Goal: Find specific page/section: Find specific page/section

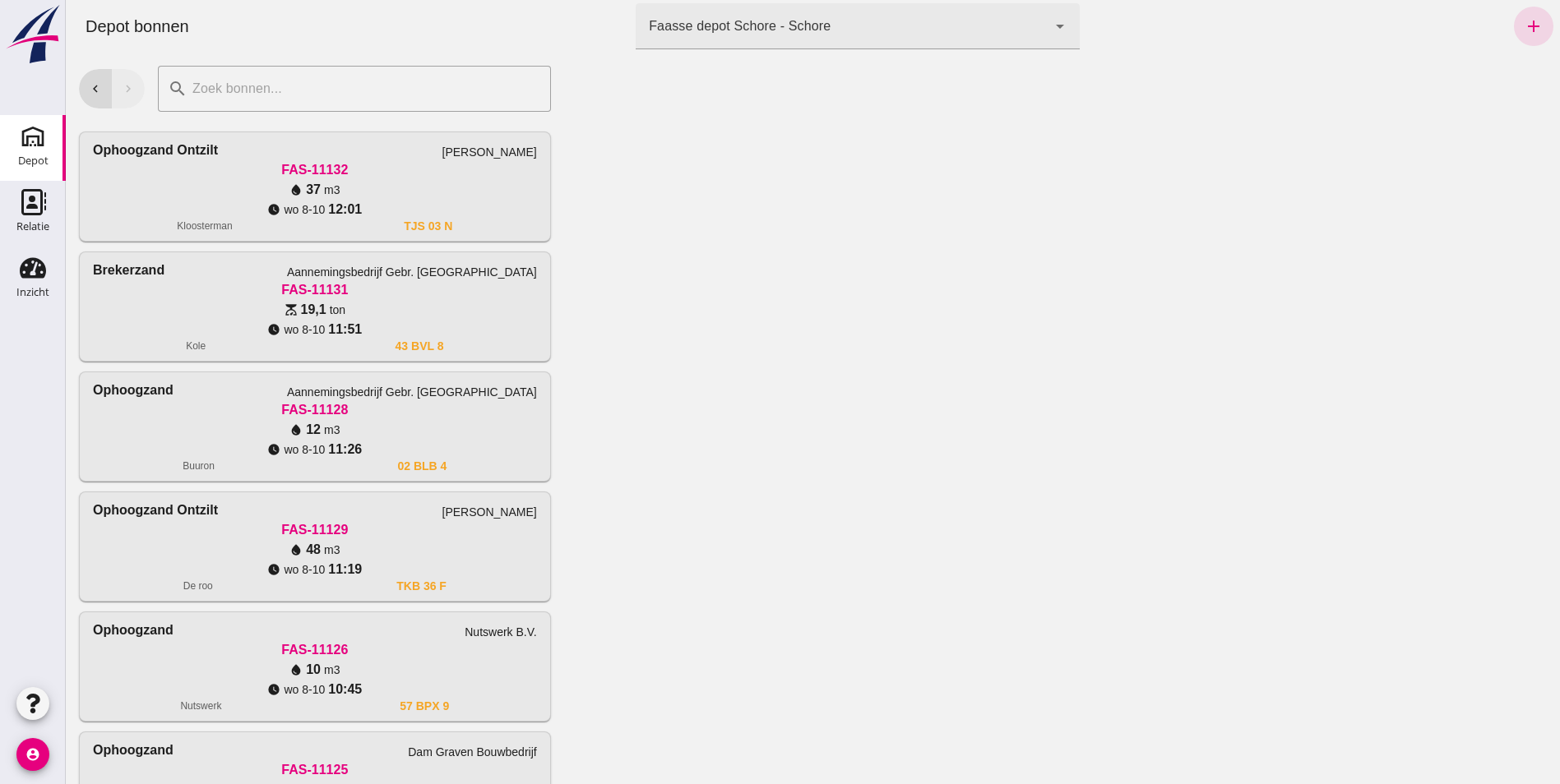
click at [749, 738] on div at bounding box center [1062, 418] width 996 height 731
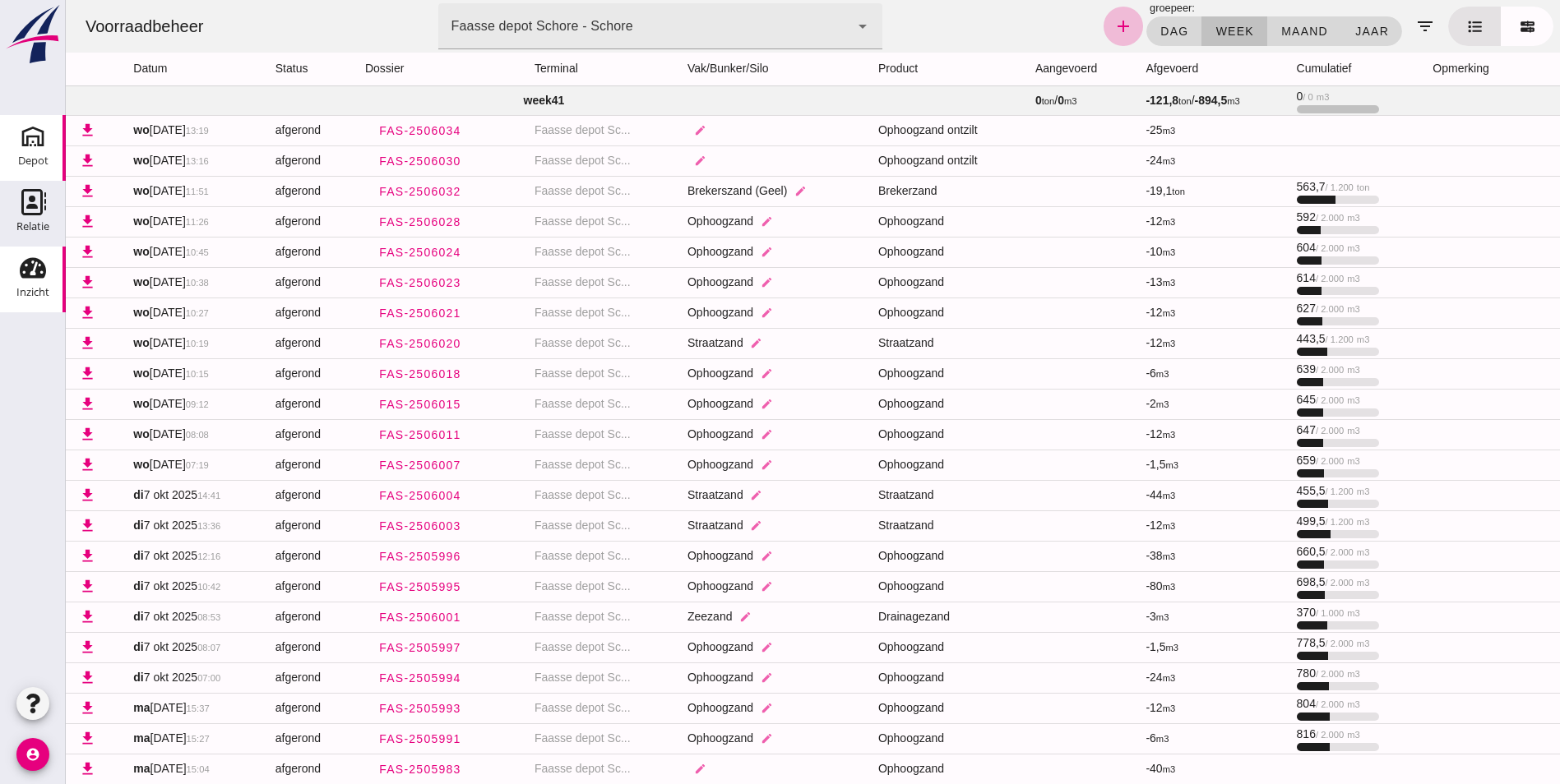
click at [40, 143] on use at bounding box center [33, 136] width 26 height 26
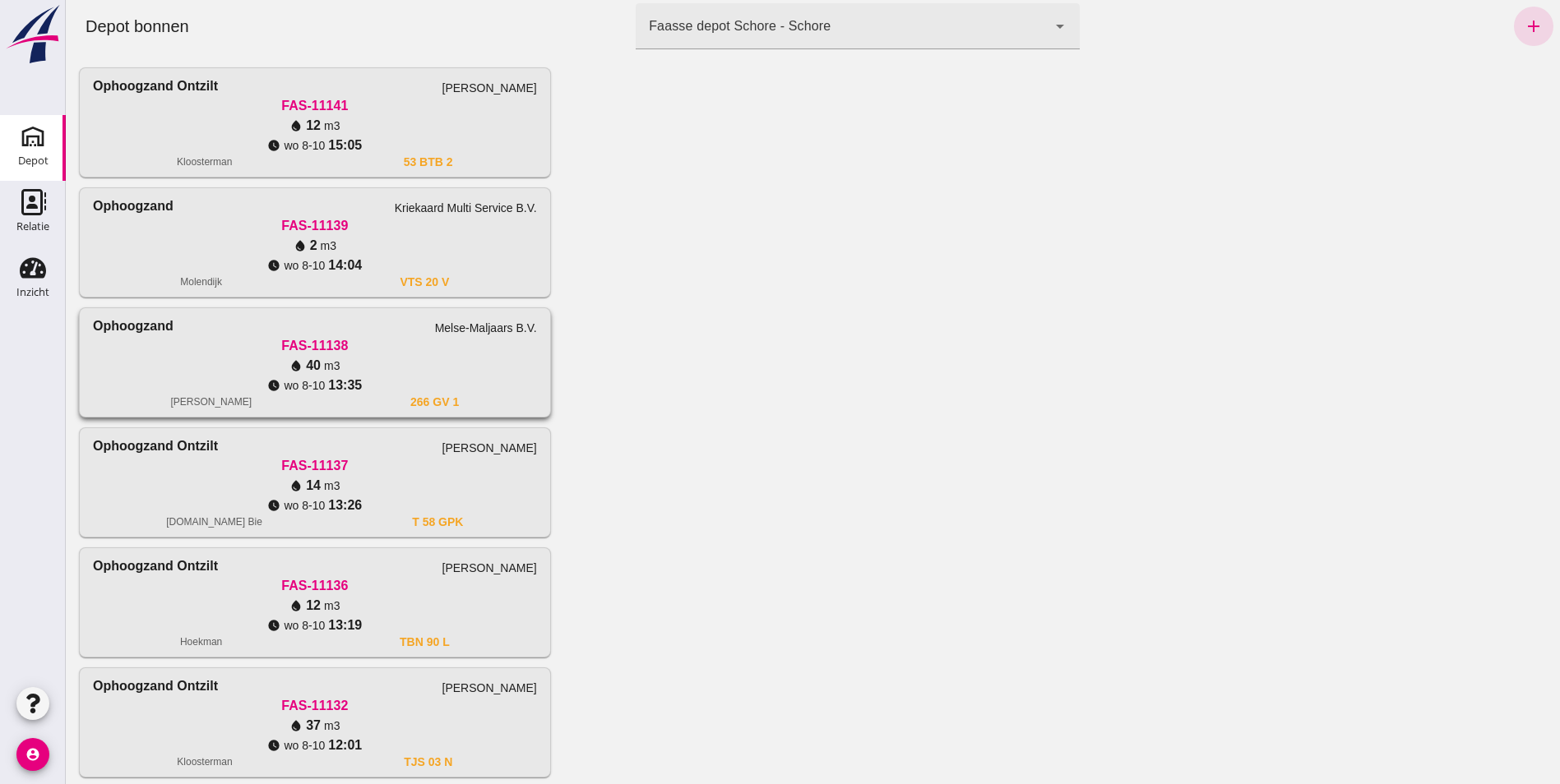
scroll to position [82, 0]
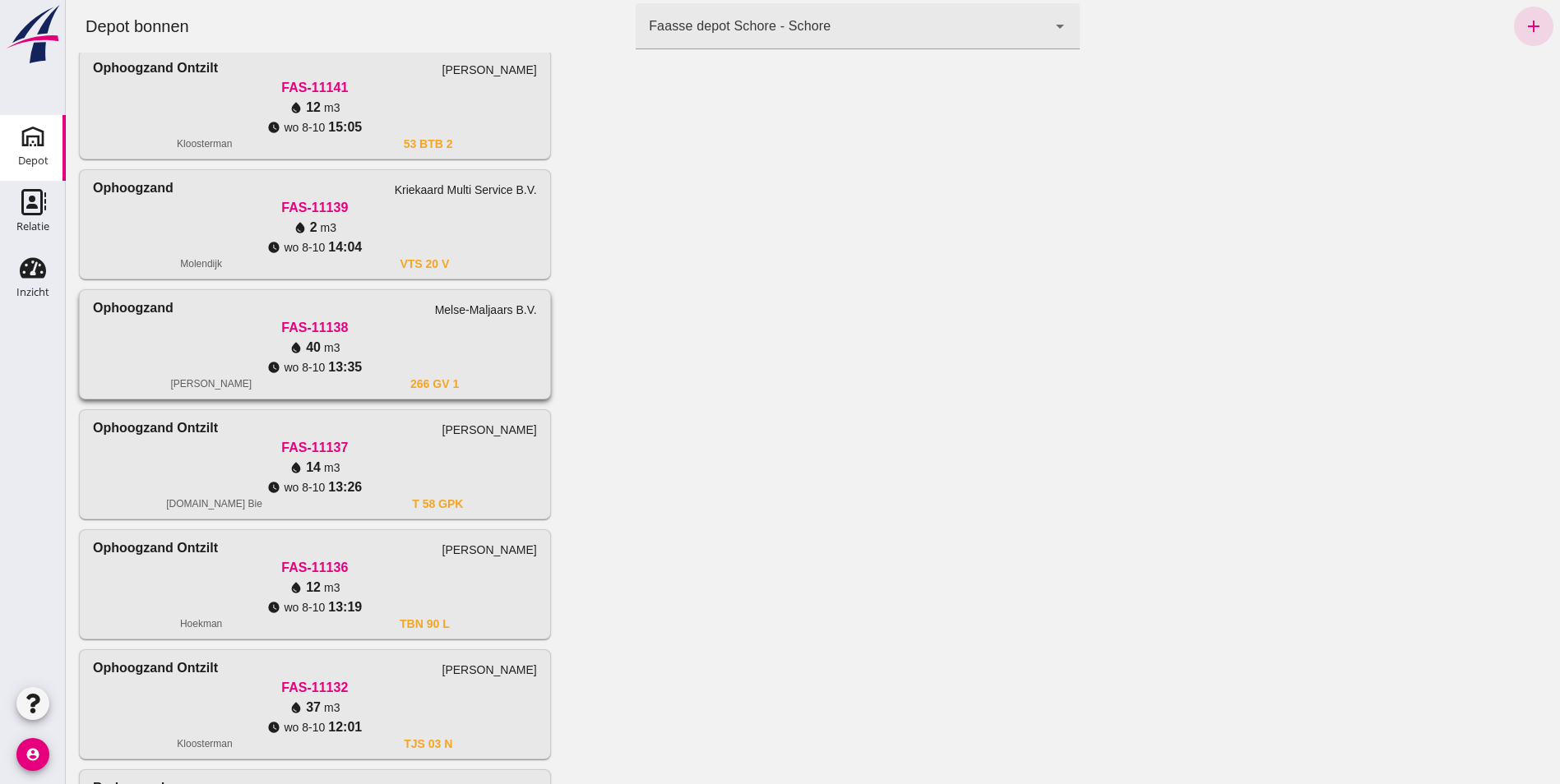
click at [199, 330] on div "FAS-11138" at bounding box center [315, 328] width 444 height 20
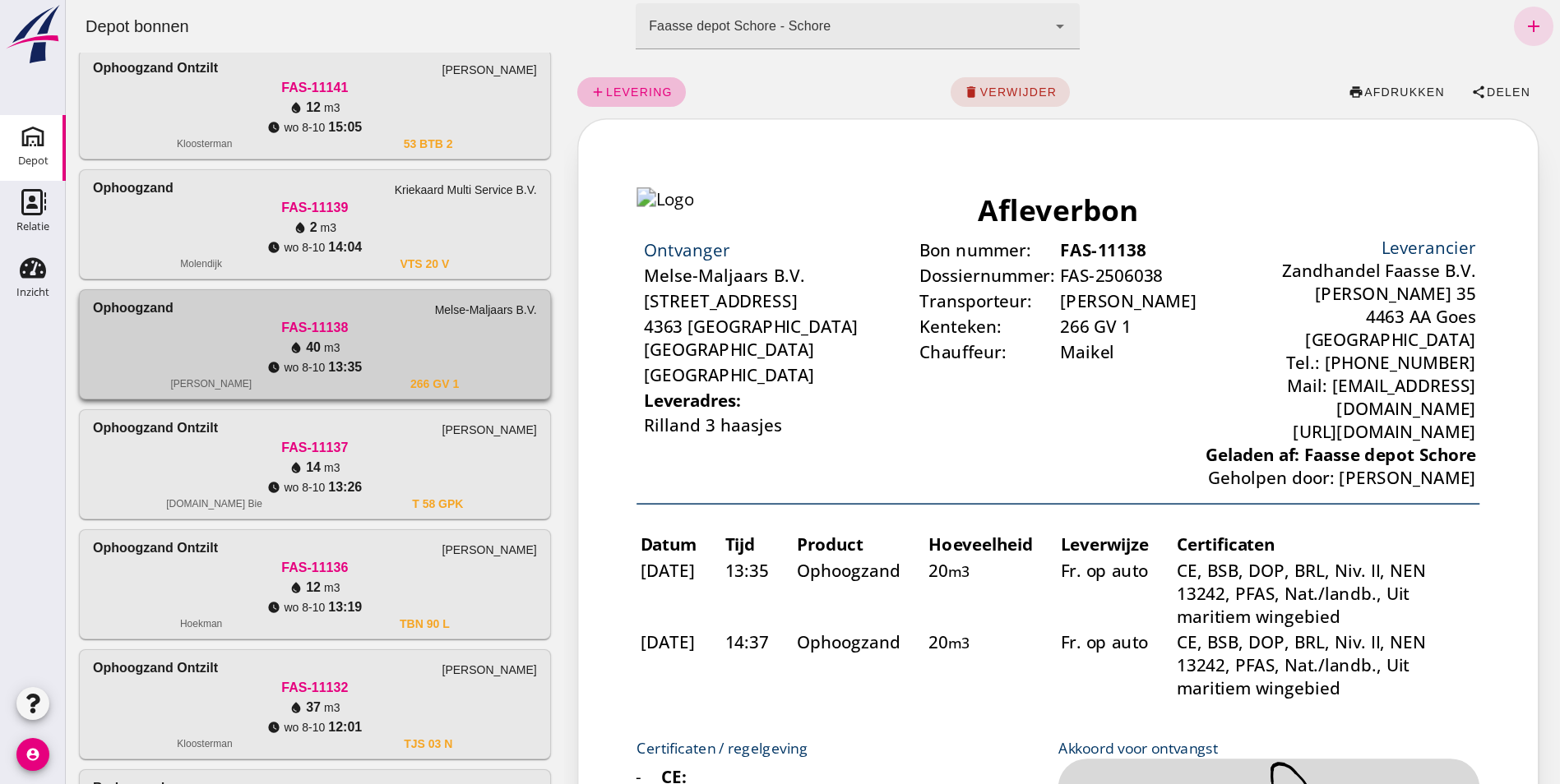
scroll to position [0, 0]
click at [1367, 90] on span "afdrukken" at bounding box center [1404, 91] width 81 height 14
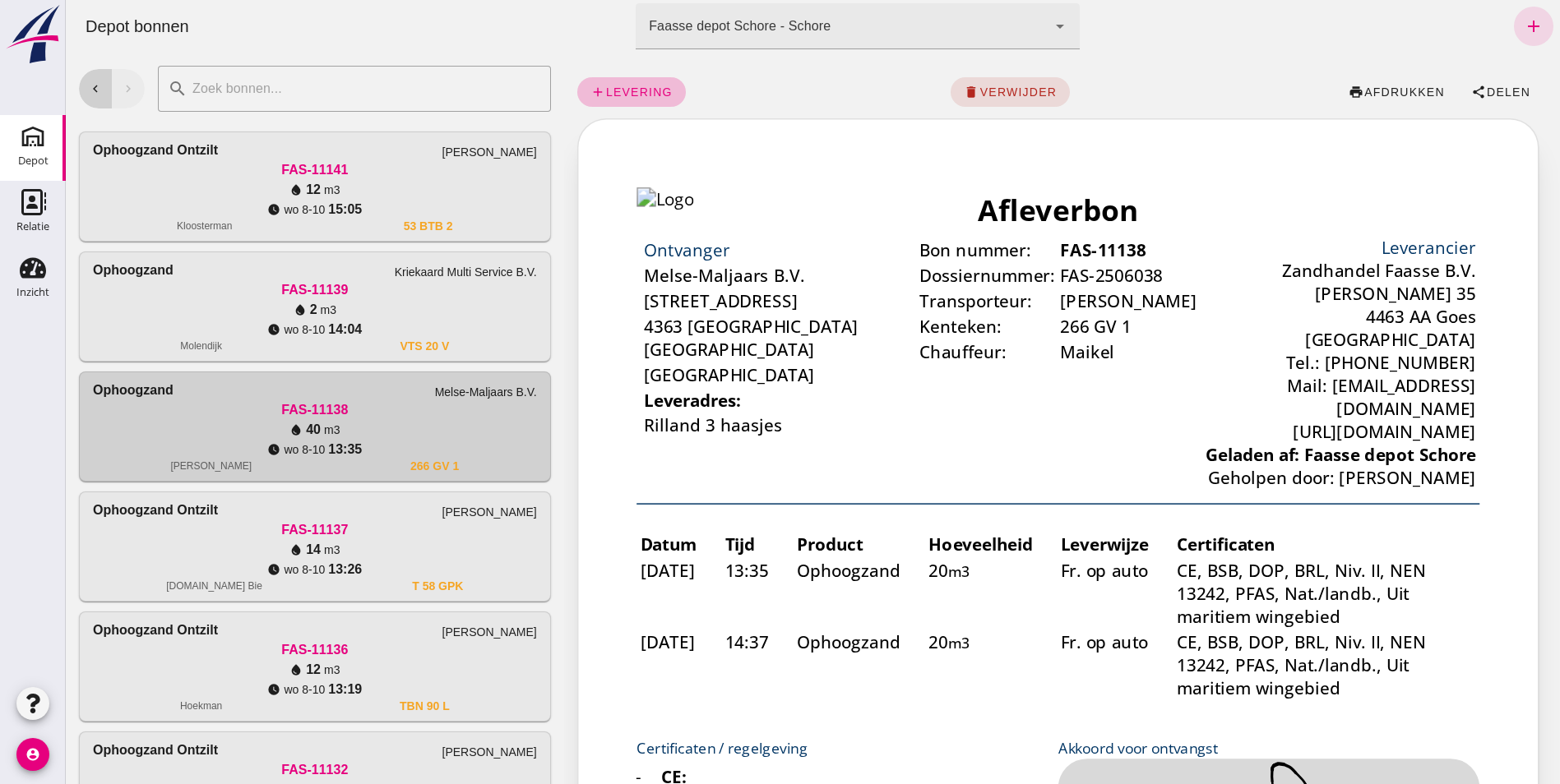
click at [90, 83] on icon "chevron_left" at bounding box center [95, 89] width 14 height 14
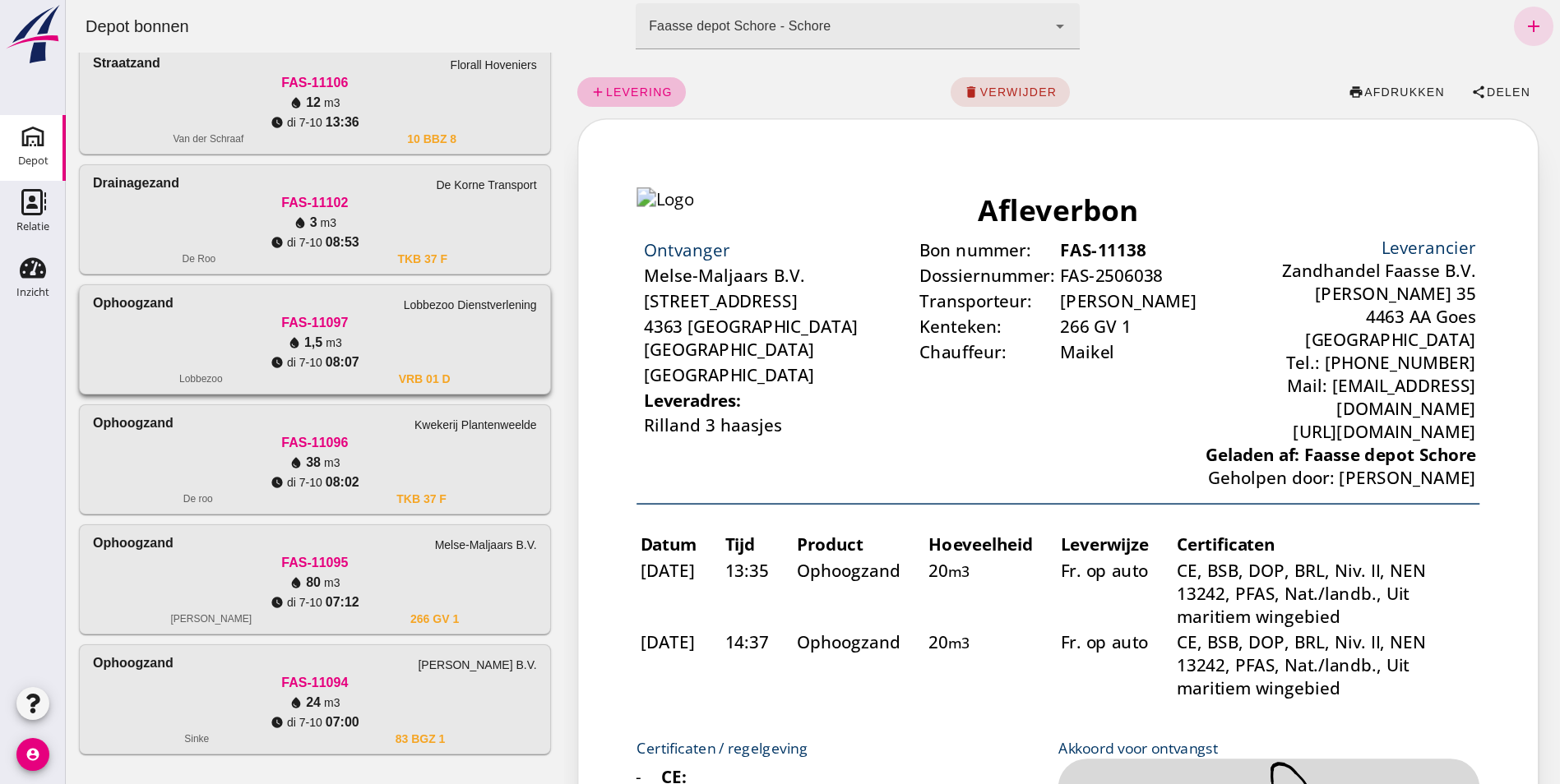
scroll to position [225, 0]
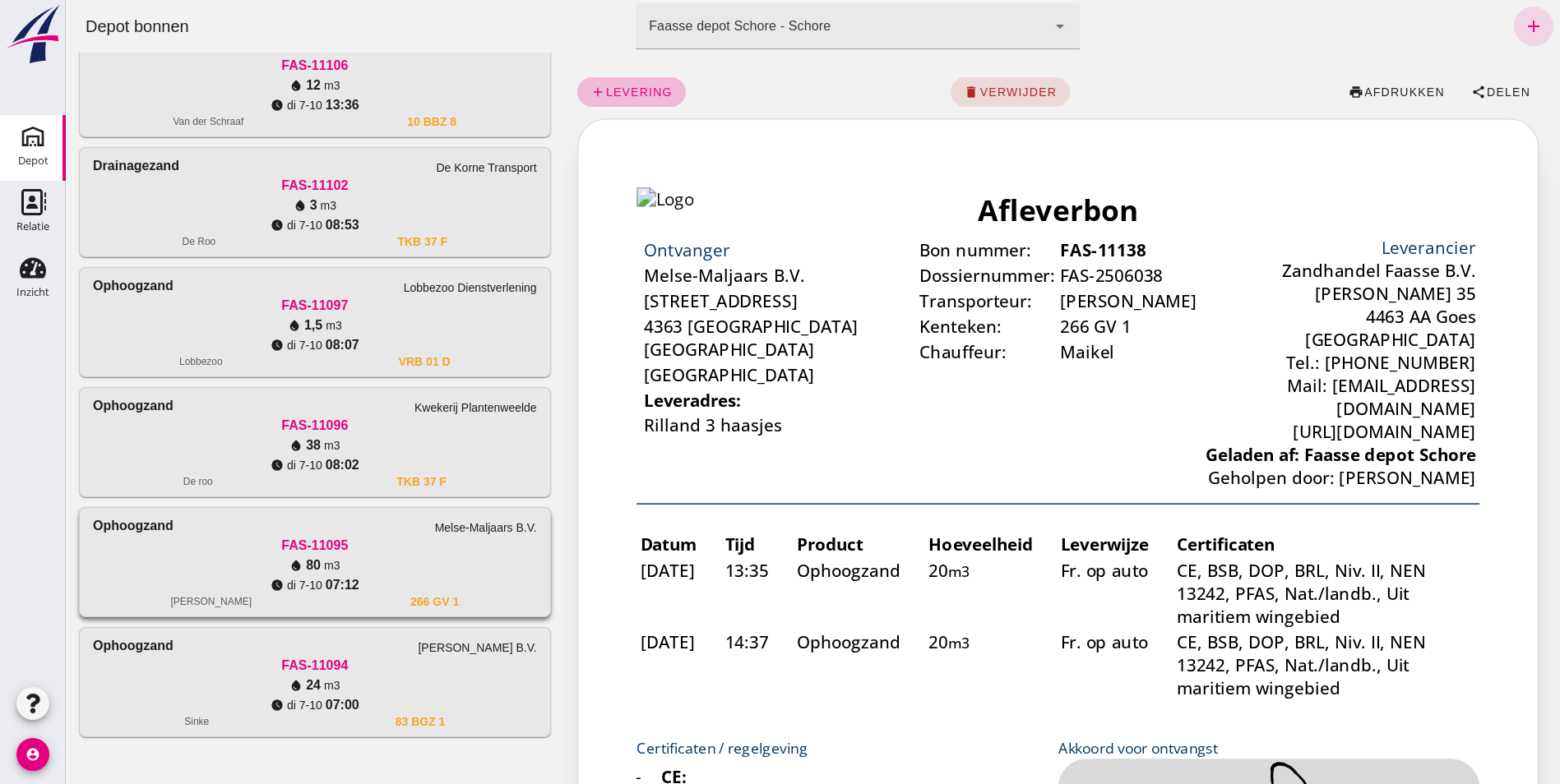
click at [220, 559] on div "water_drop 80 m3" at bounding box center [315, 566] width 444 height 20
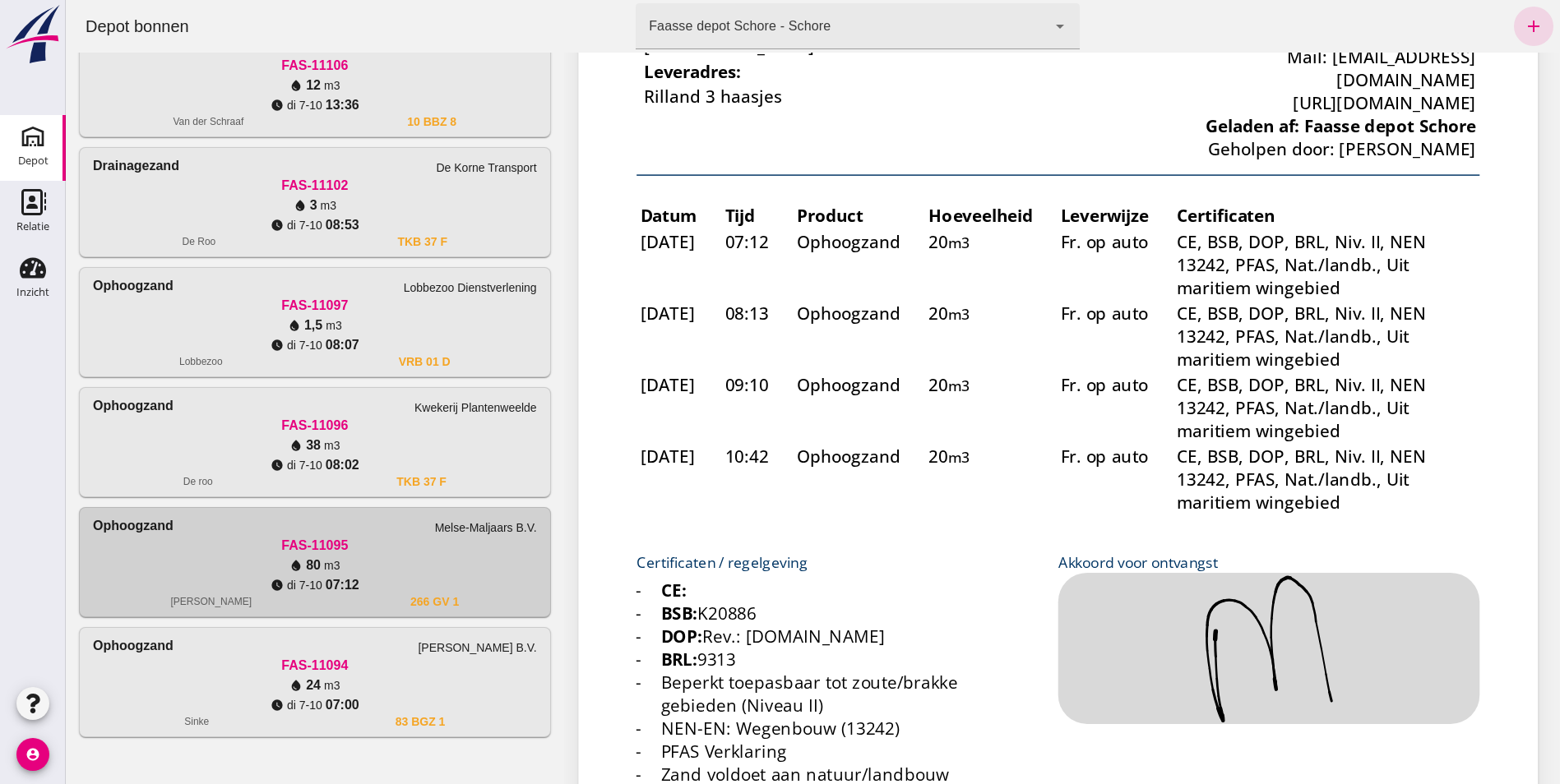
scroll to position [0, 0]
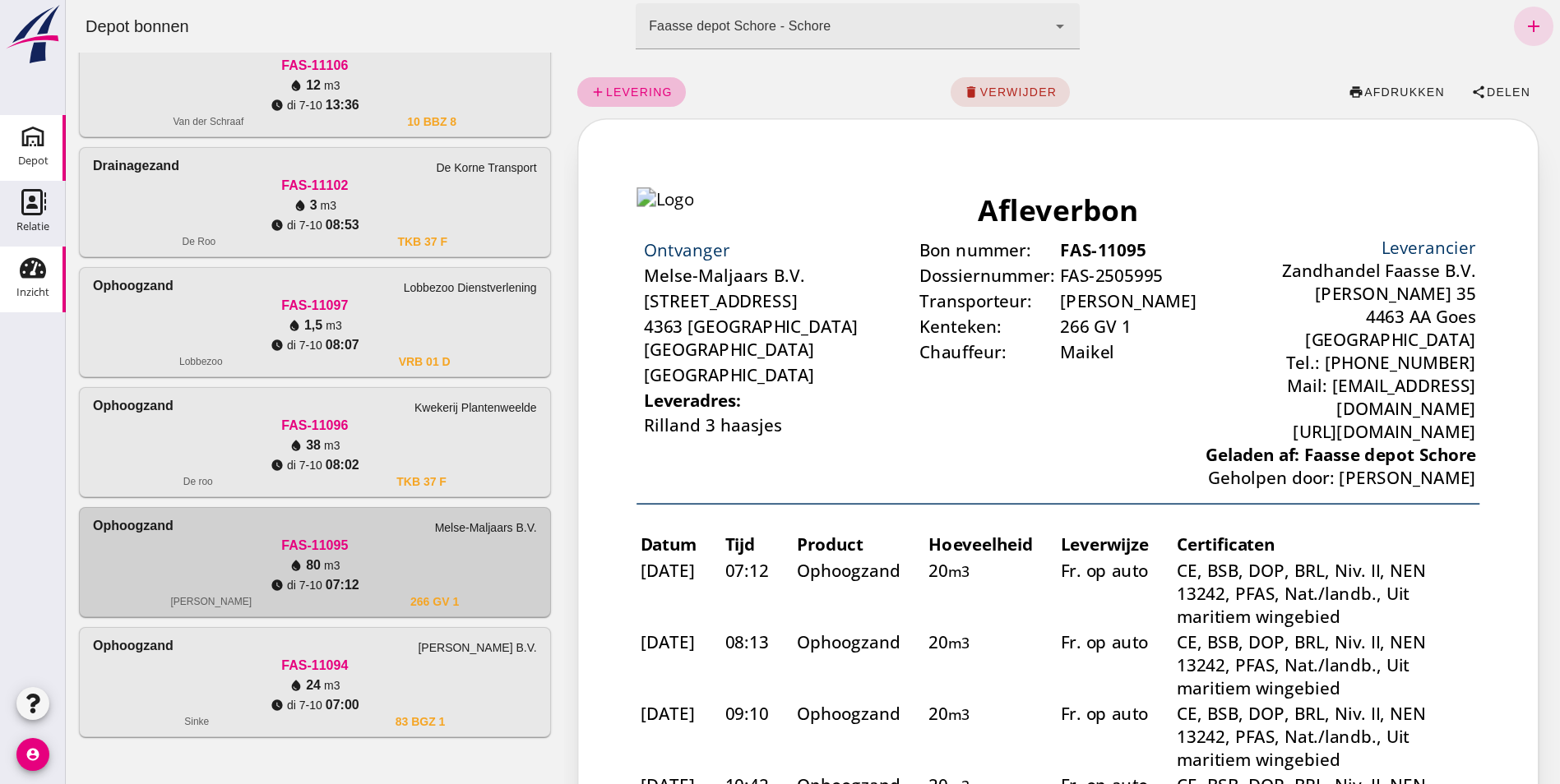
click at [41, 285] on div "Inzicht" at bounding box center [33, 292] width 33 height 23
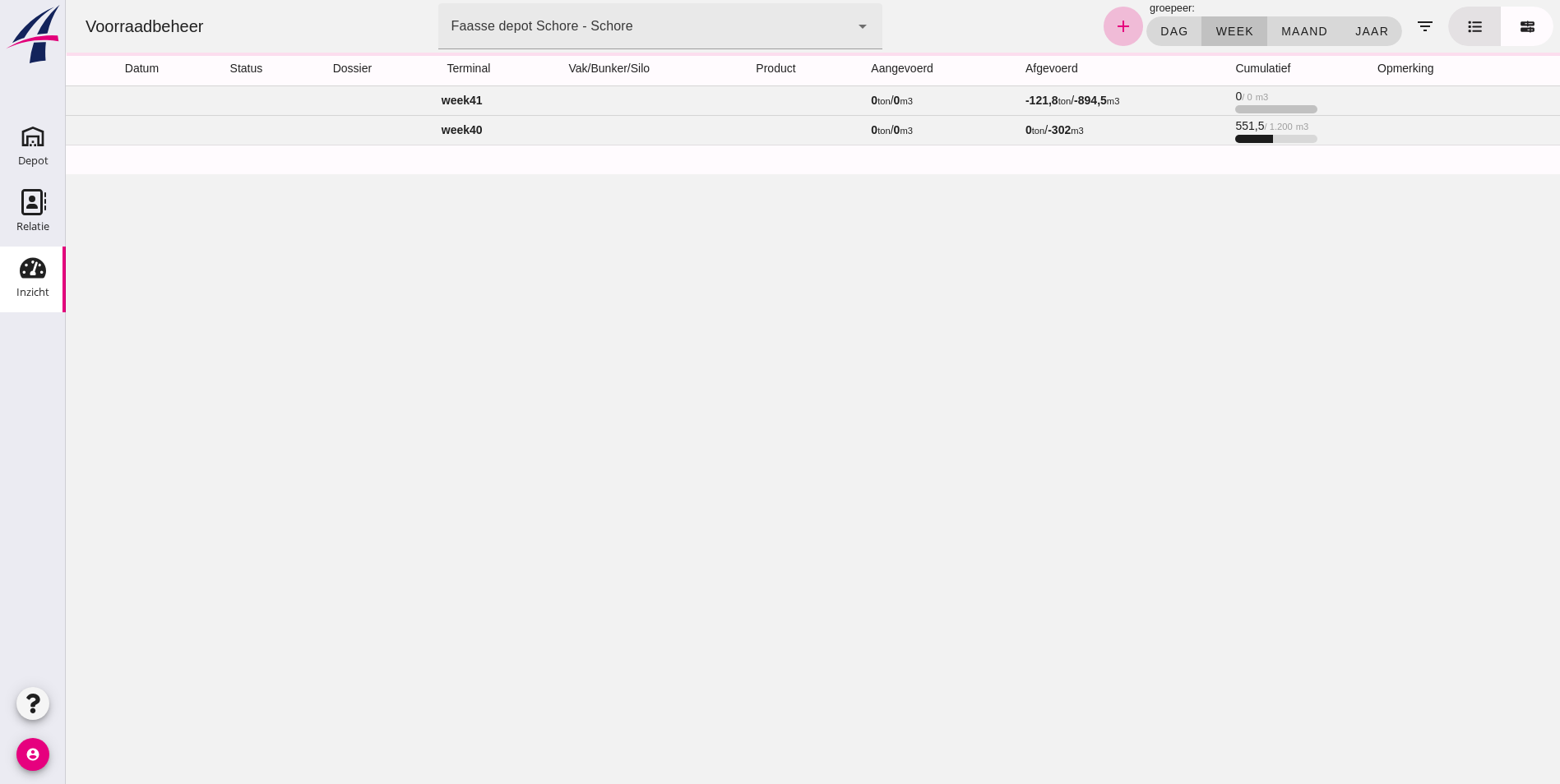
click at [32, 280] on icon "Inzicht" at bounding box center [33, 268] width 26 height 26
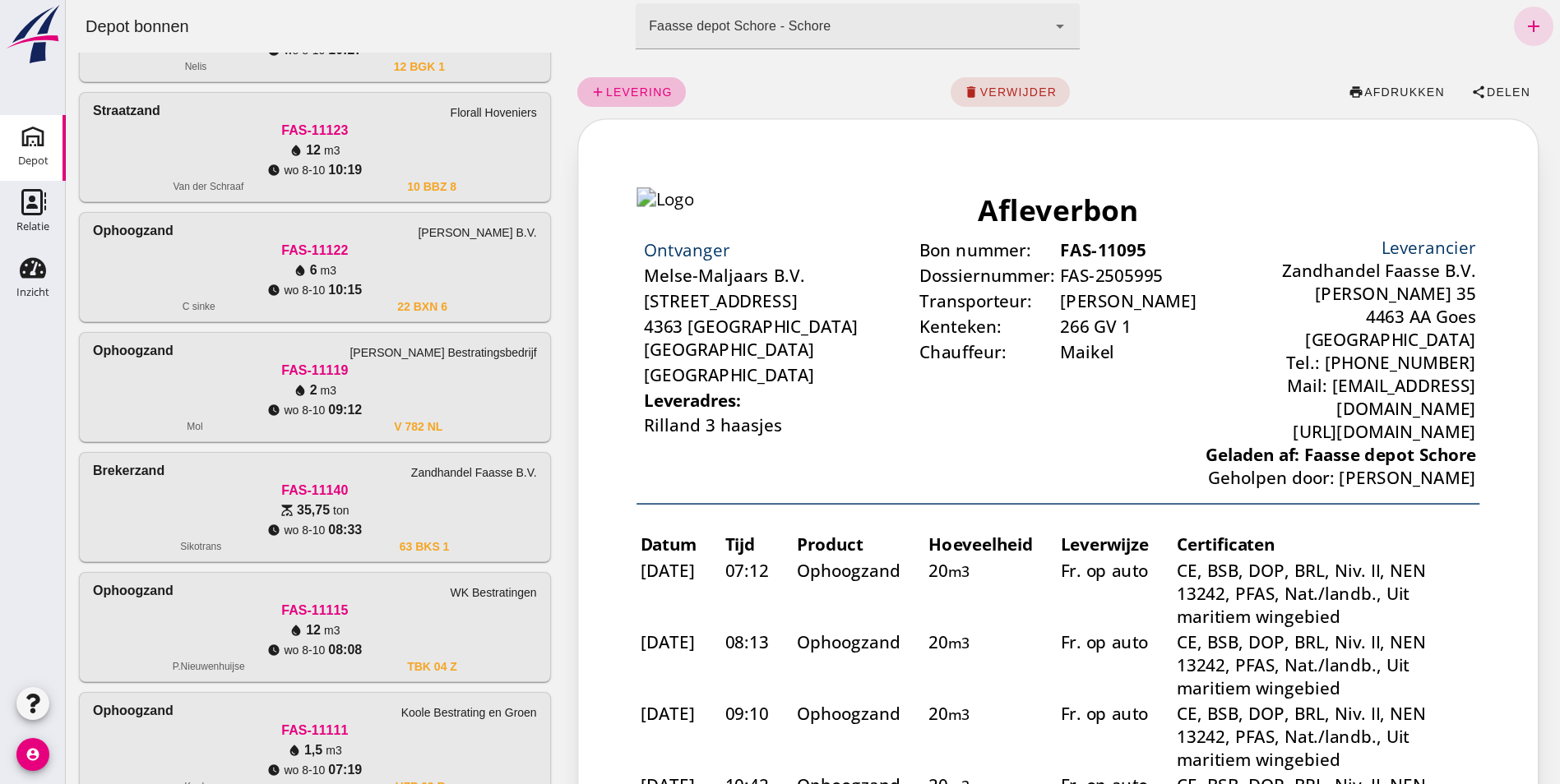
scroll to position [1398, 0]
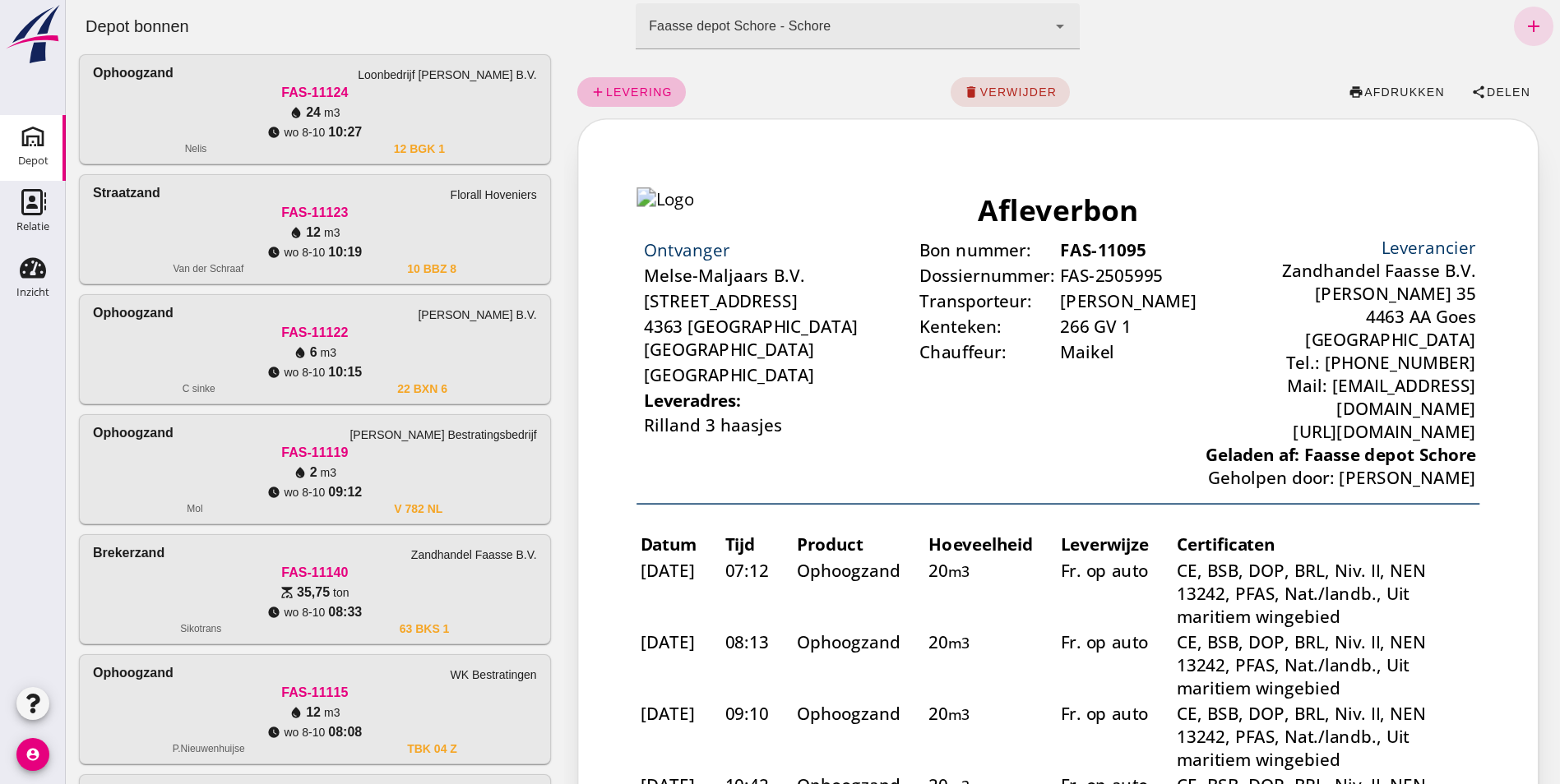
click at [725, 370] on table "Datum Tijd Product Hoeveelheid Leverwijze Certificaten 07-10-25 07:12 Ophoogzan…" at bounding box center [869, 464] width 572 height 215
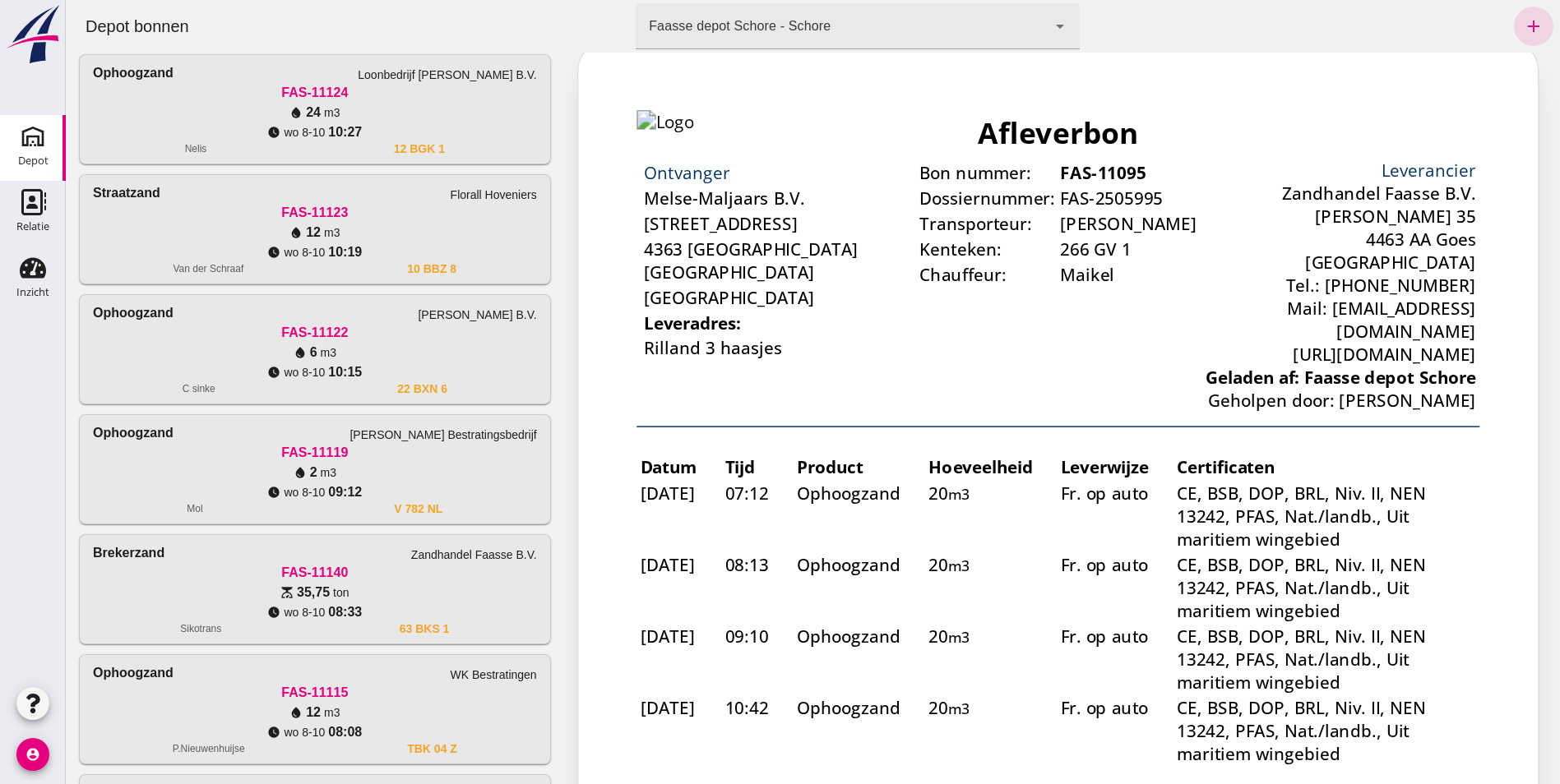
scroll to position [0, 0]
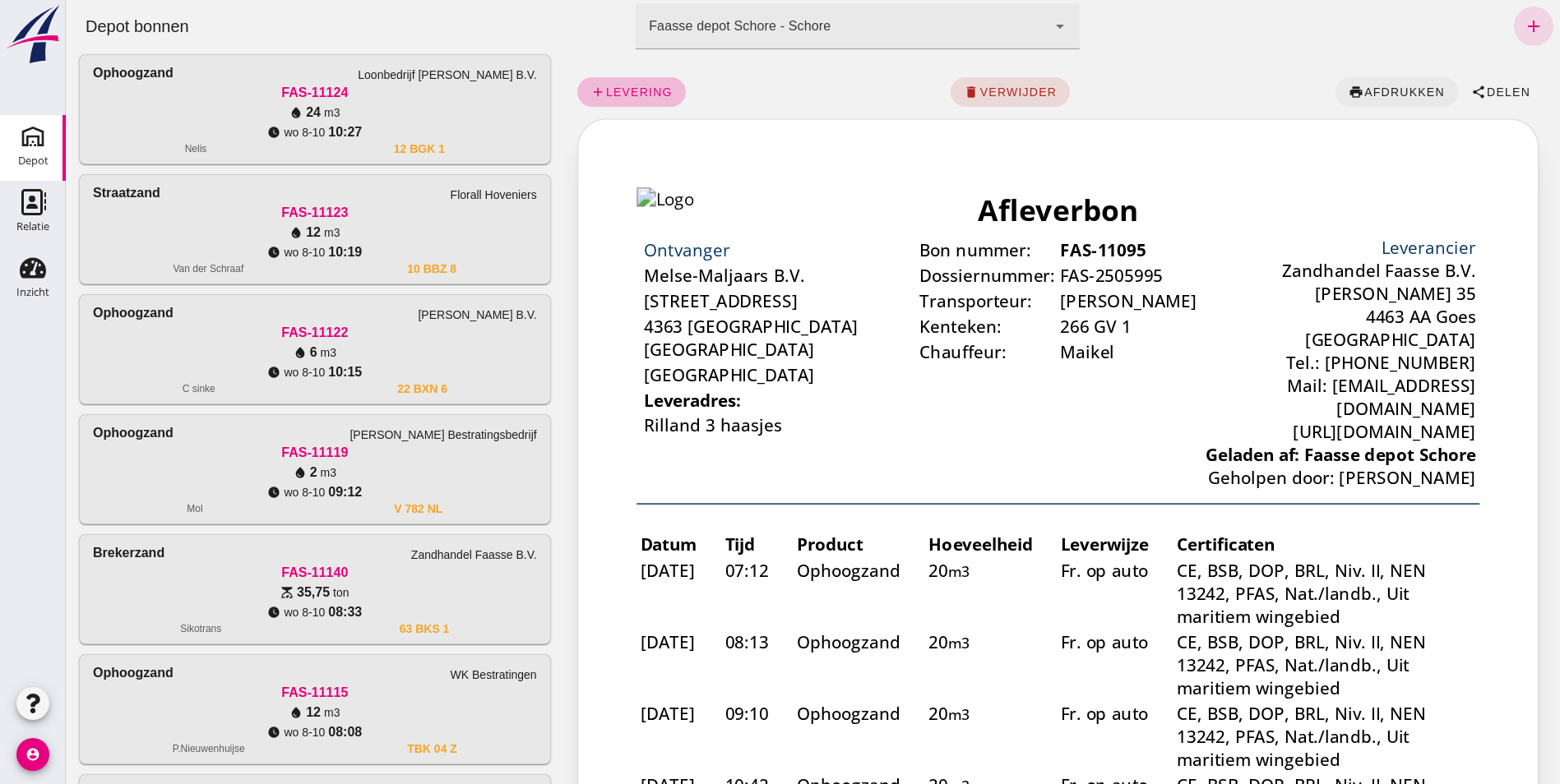
click at [1431, 89] on span "afdrukken" at bounding box center [1404, 91] width 81 height 14
